Goal: Register for event/course

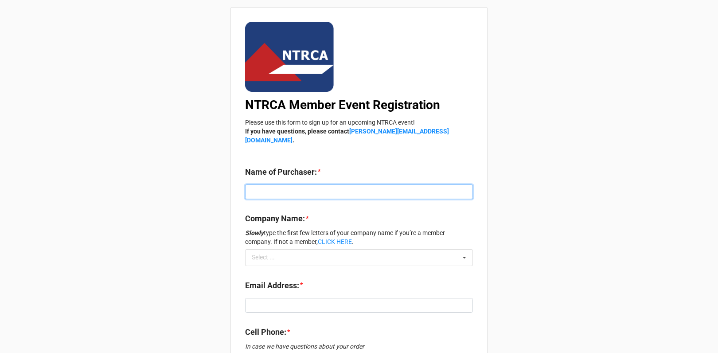
drag, startPoint x: 270, startPoint y: 183, endPoint x: 272, endPoint y: 178, distance: 5.8
click at [270, 184] on input at bounding box center [359, 191] width 228 height 15
paste input "[PERSON_NAME]"
type input "[PERSON_NAME]"
click at [463, 250] on icon at bounding box center [464, 258] width 13 height 16
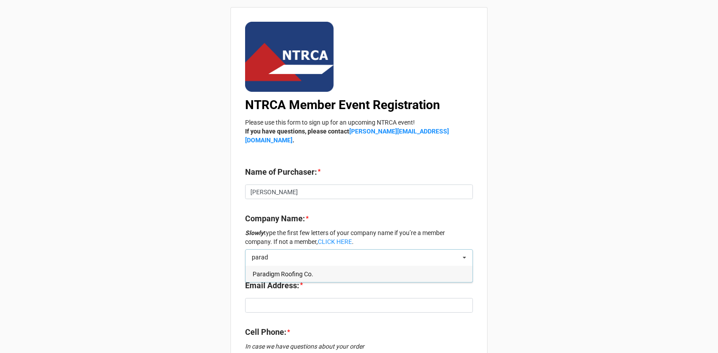
type input "parad"
click at [309, 270] on span "Paradigm Roofing Co." at bounding box center [283, 273] width 61 height 7
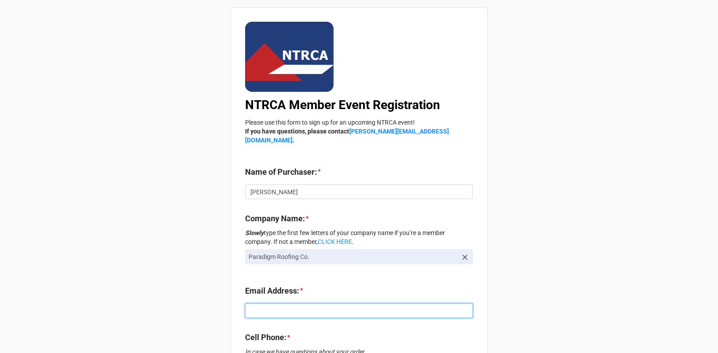
click at [296, 303] on input at bounding box center [359, 310] width 228 height 15
paste input "greg@paradigmroofs.com"
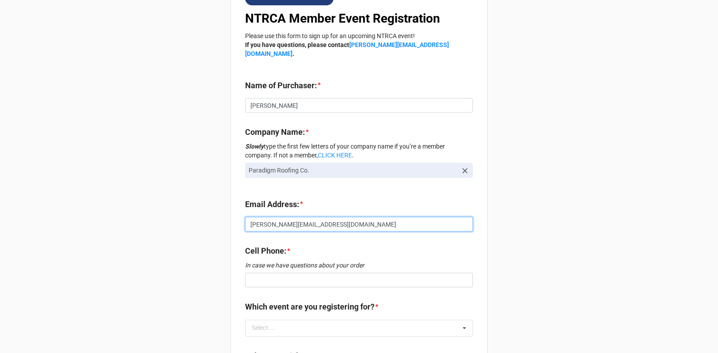
scroll to position [120, 0]
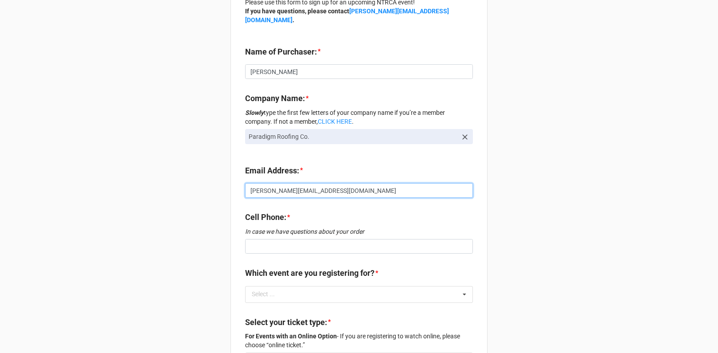
type input "greg@paradigmroofs.com"
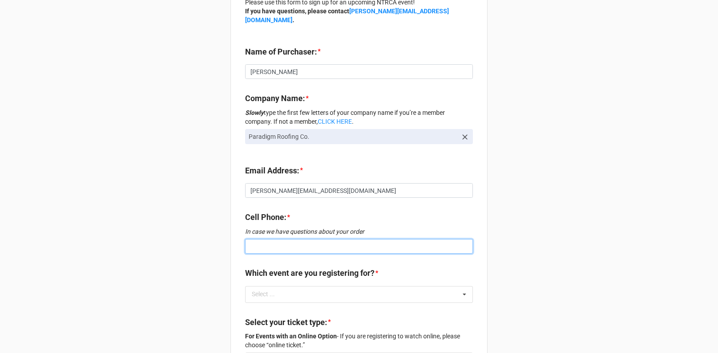
click at [293, 239] on input at bounding box center [359, 246] width 228 height 15
paste input "859.878.8501"
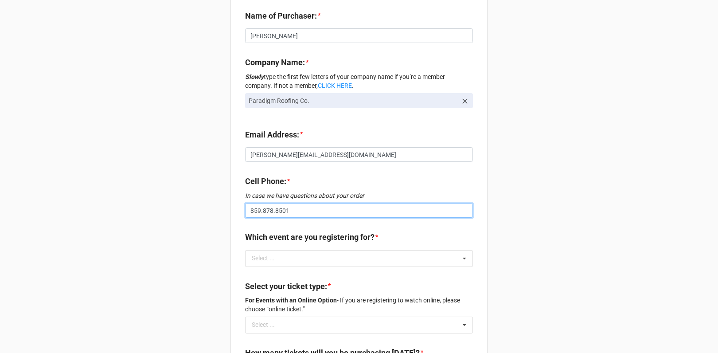
scroll to position [167, 0]
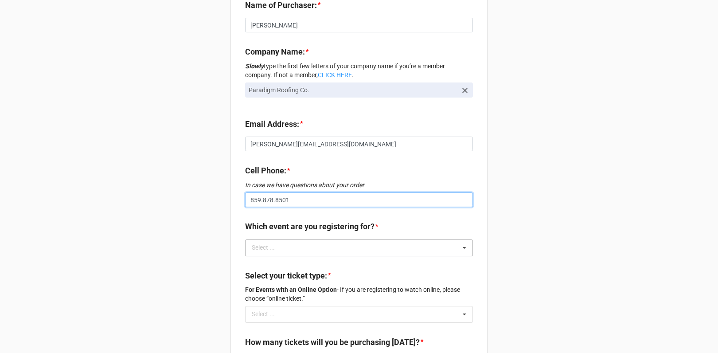
type input "859.878.8501"
click at [464, 240] on icon at bounding box center [464, 248] width 13 height 16
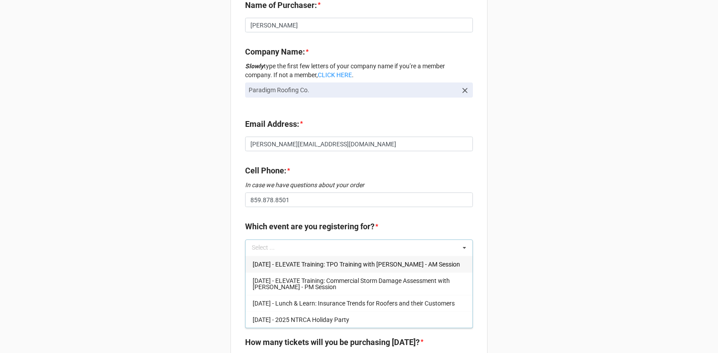
click at [281, 258] on div "Oct 23 - ELEVATE Training: TPO Training with Don Lamont - AM Session" at bounding box center [359, 264] width 227 height 16
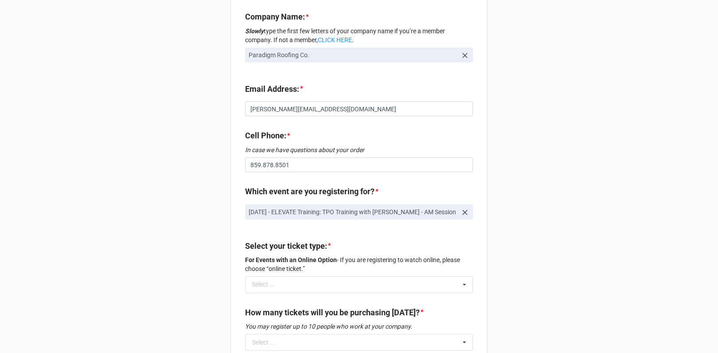
scroll to position [260, 0]
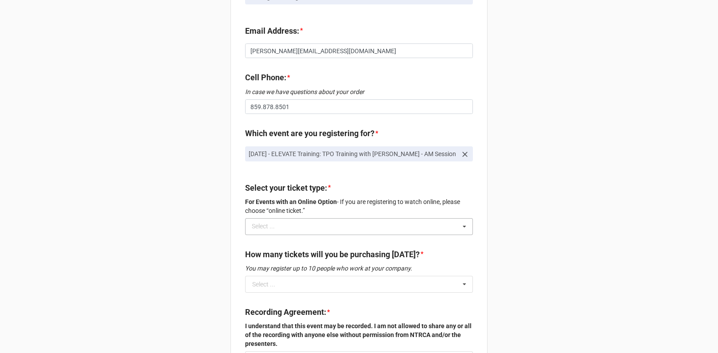
click at [464, 219] on icon at bounding box center [464, 227] width 13 height 16
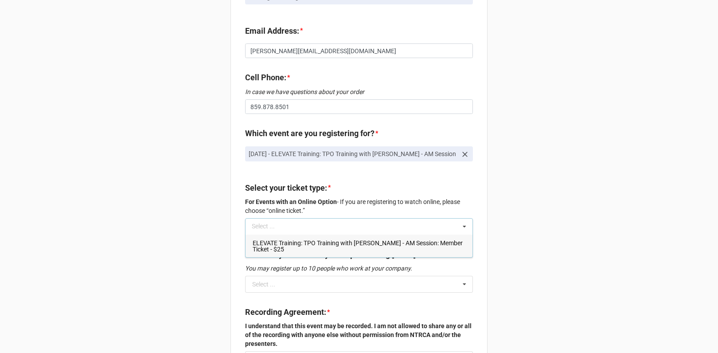
click at [273, 239] on span "ELEVATE Training: TPO Training with Don Lamont - AM Session: Member Ticket - $25" at bounding box center [358, 245] width 210 height 13
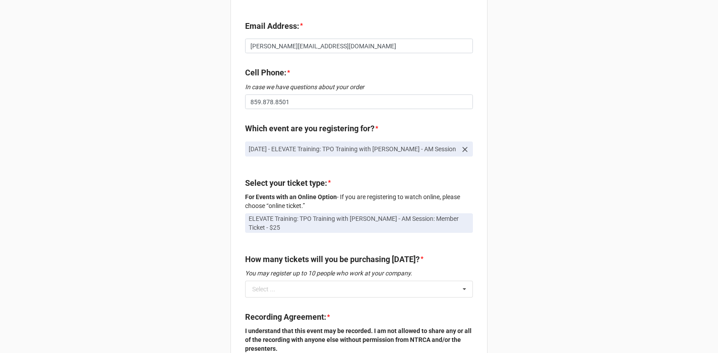
scroll to position [343, 0]
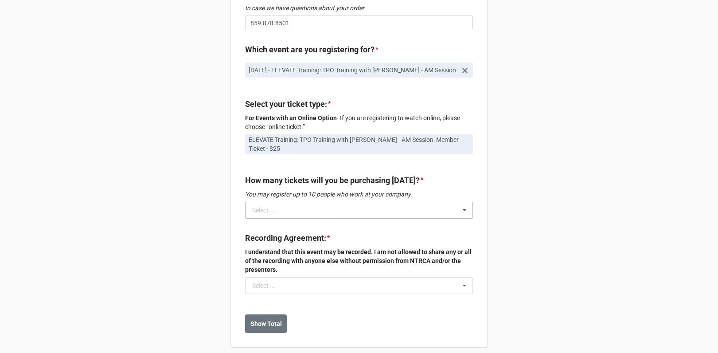
click at [464, 202] on icon at bounding box center [464, 210] width 13 height 16
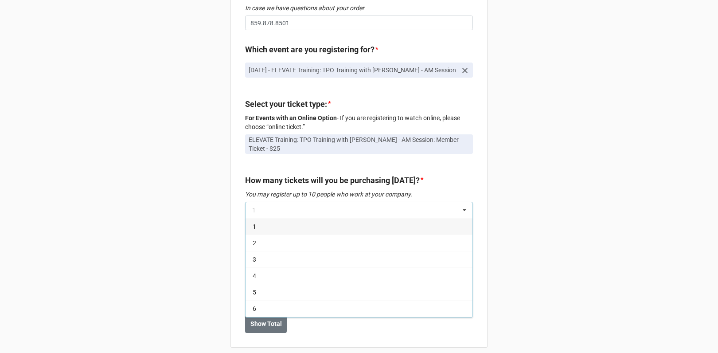
click at [258, 218] on div "1" at bounding box center [359, 226] width 227 height 16
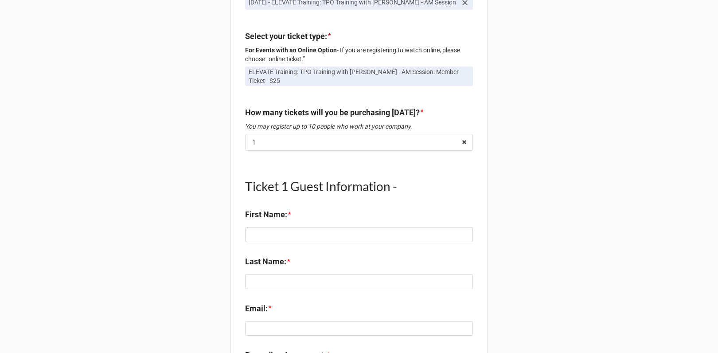
scroll to position [441, 0]
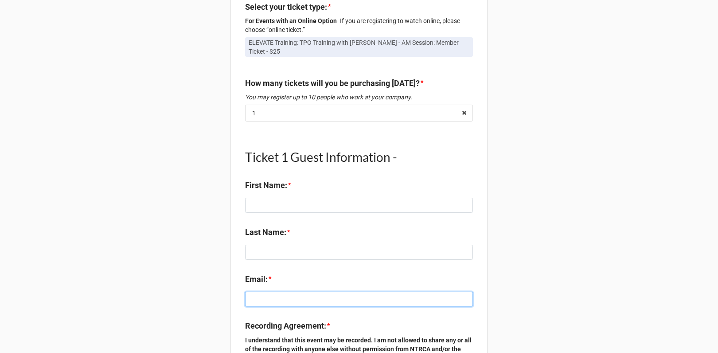
click at [270, 292] on input at bounding box center [359, 299] width 228 height 15
paste input "859.878.8501"
type input "859.878.8501"
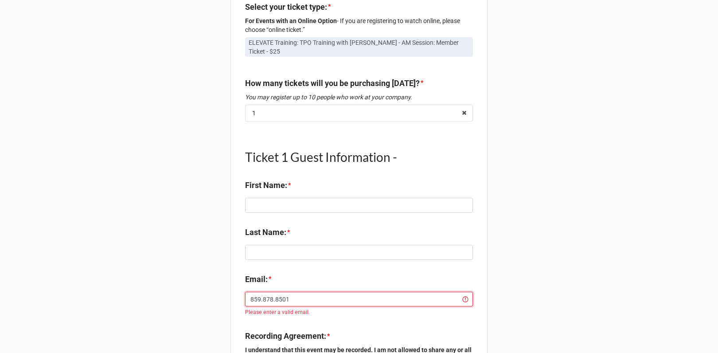
drag, startPoint x: 300, startPoint y: 291, endPoint x: 241, endPoint y: 286, distance: 59.6
click at [242, 288] on div "NTRCA Member Event Registration Please use this form to sign up for an upcoming…" at bounding box center [358, 6] width 257 height 879
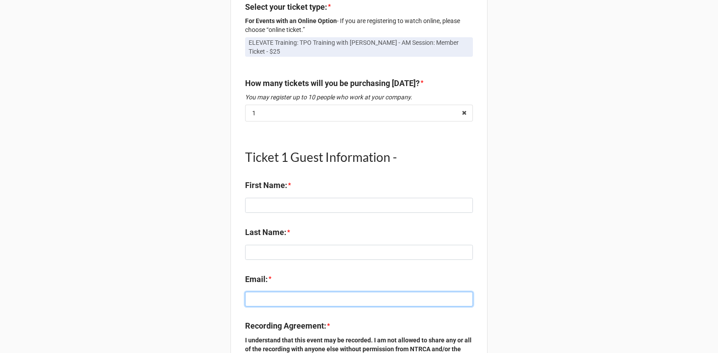
paste input "greg@paradigmroofs.com"
type input "greg@paradigmroofs.com"
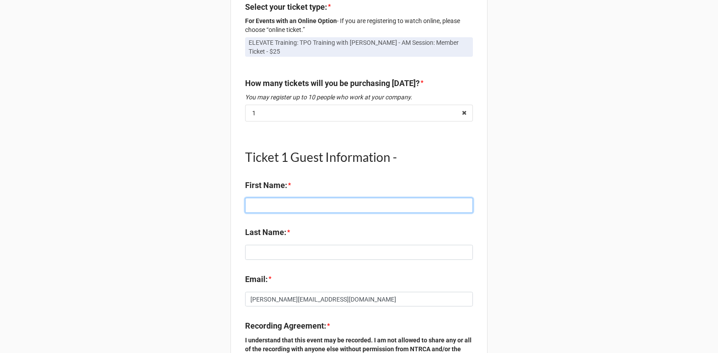
drag, startPoint x: 271, startPoint y: 193, endPoint x: 277, endPoint y: 191, distance: 5.5
click at [272, 198] on input at bounding box center [359, 205] width 228 height 15
paste input "Greg Hiltz"
drag, startPoint x: 276, startPoint y: 195, endPoint x: 300, endPoint y: 198, distance: 24.6
click at [299, 198] on input "Greg Hiltz" at bounding box center [359, 205] width 228 height 15
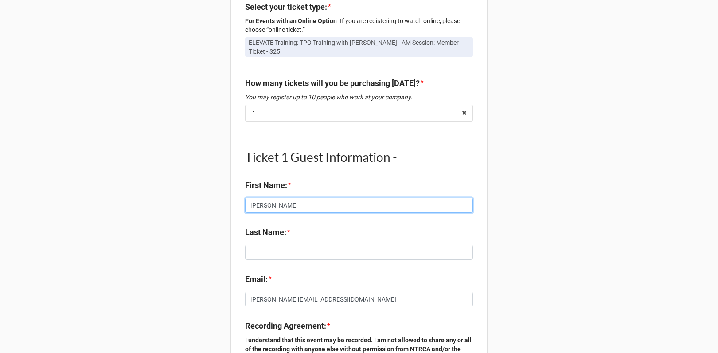
type input "Greg"
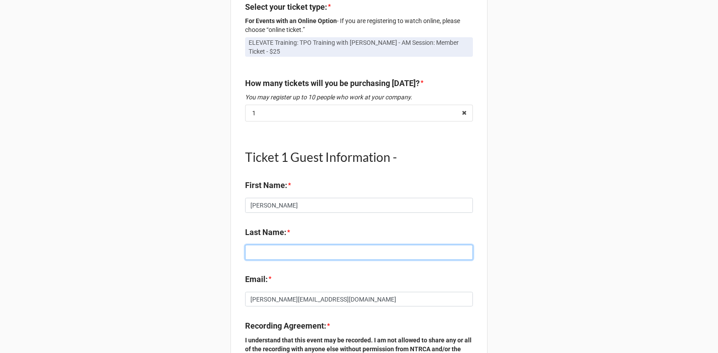
paste input "Hiltz"
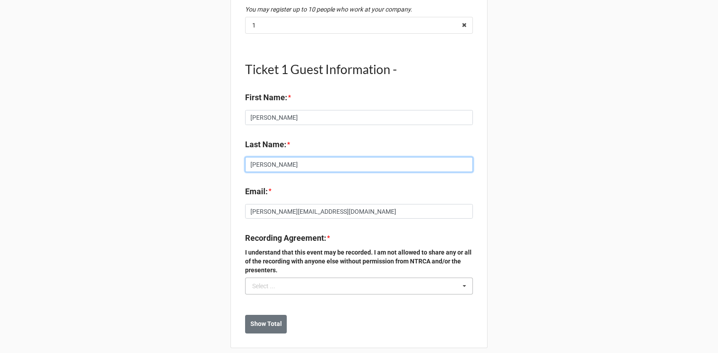
type input "Hiltz"
click at [461, 278] on icon at bounding box center [464, 286] width 13 height 16
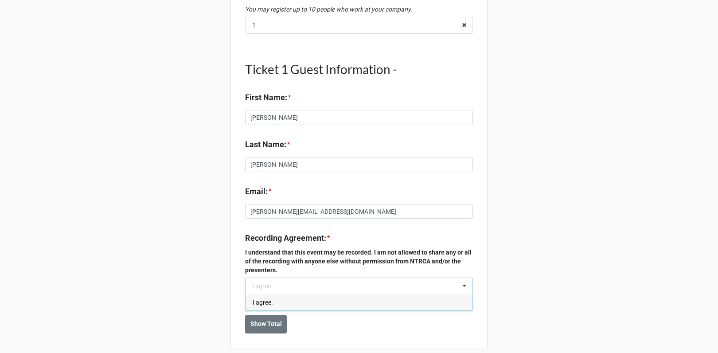
click at [287, 296] on div "I agree." at bounding box center [359, 302] width 227 height 16
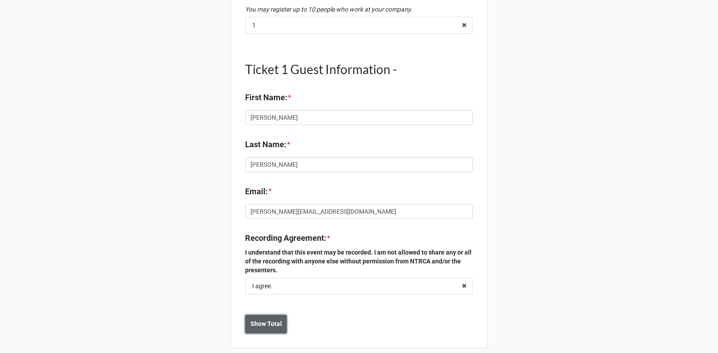
click at [263, 319] on b "Show Total" at bounding box center [265, 323] width 31 height 9
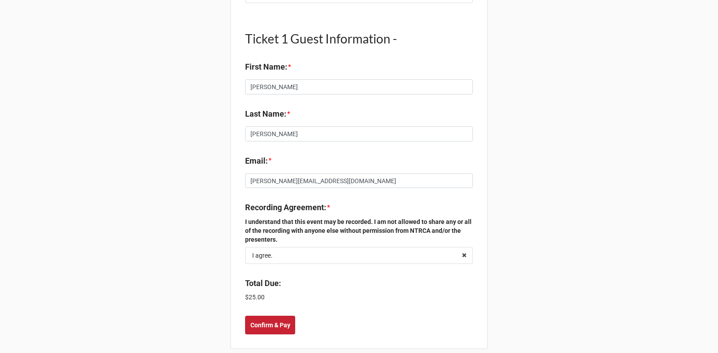
scroll to position [560, 0]
click at [272, 314] on button "Confirm & Pay" at bounding box center [270, 323] width 50 height 19
